Goal: Transaction & Acquisition: Obtain resource

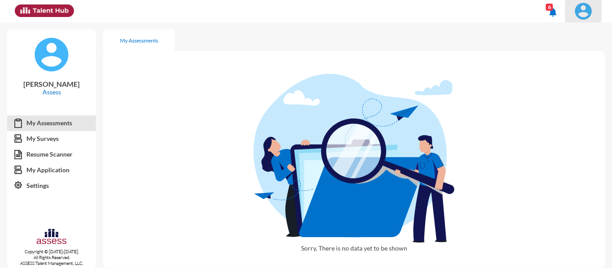
click at [595, 8] on span at bounding box center [583, 11] width 22 height 18
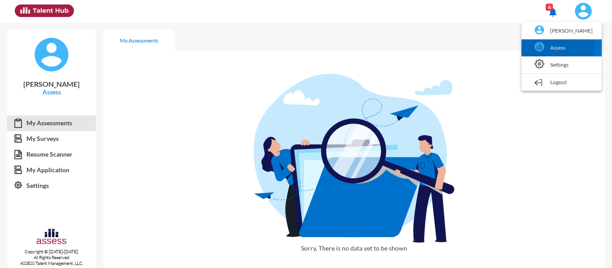
click at [563, 46] on link "Assess" at bounding box center [561, 47] width 71 height 17
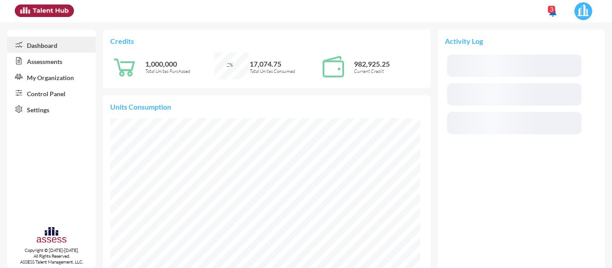
scroll to position [155, 310]
click at [50, 97] on link "Control Panel" at bounding box center [51, 93] width 89 height 16
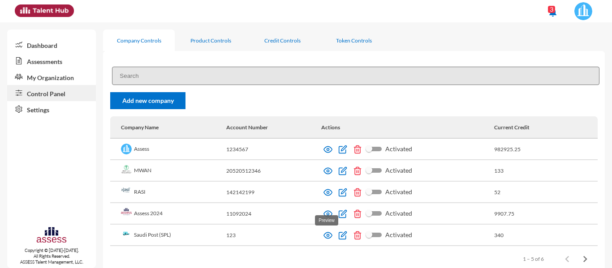
click at [324, 235] on img at bounding box center [328, 235] width 9 height 9
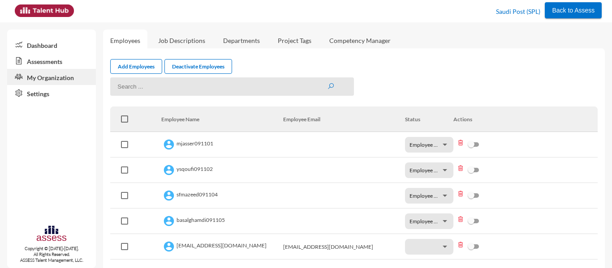
click at [60, 61] on link "Assessments" at bounding box center [51, 61] width 89 height 16
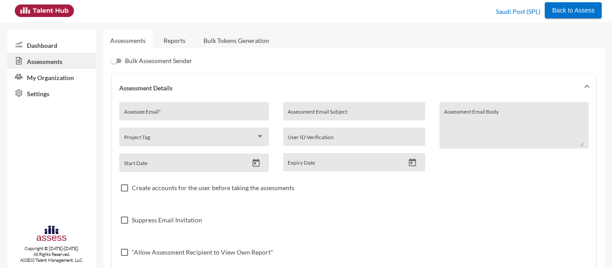
click at [184, 37] on link "Reports" at bounding box center [174, 41] width 36 height 22
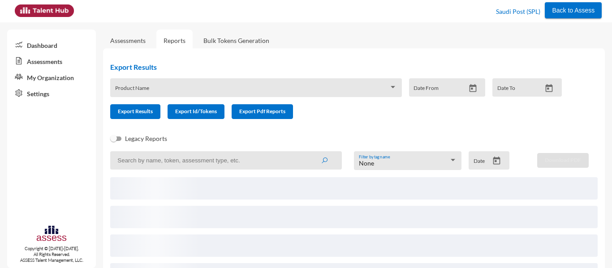
click at [175, 88] on span at bounding box center [252, 90] width 274 height 7
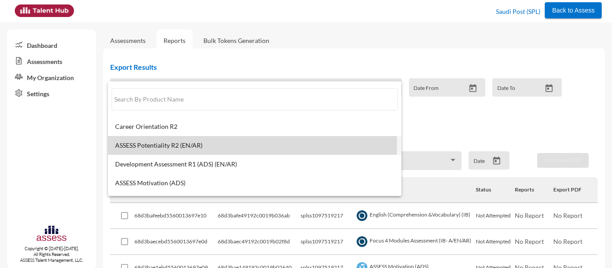
click at [162, 143] on span "ASSESS Potentiality R2 (EN/AR)" at bounding box center [254, 145] width 279 height 7
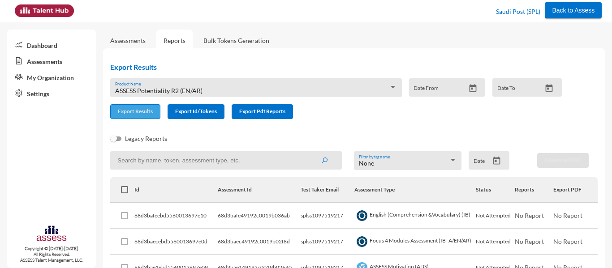
click at [141, 113] on span "Export Results" at bounding box center [135, 111] width 35 height 7
